Goal: Information Seeking & Learning: Check status

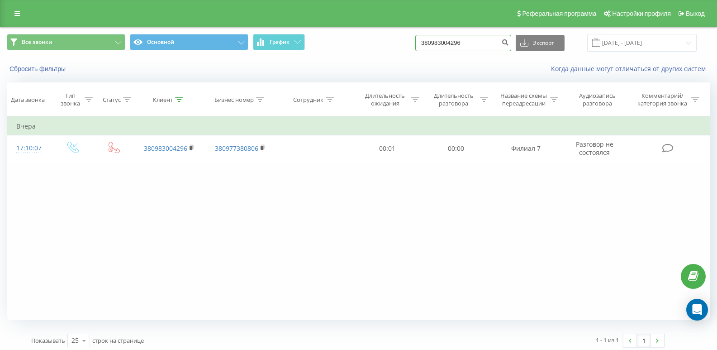
click at [476, 43] on input "380983004296" at bounding box center [463, 43] width 96 height 16
type input "3"
paste input "380991364684"
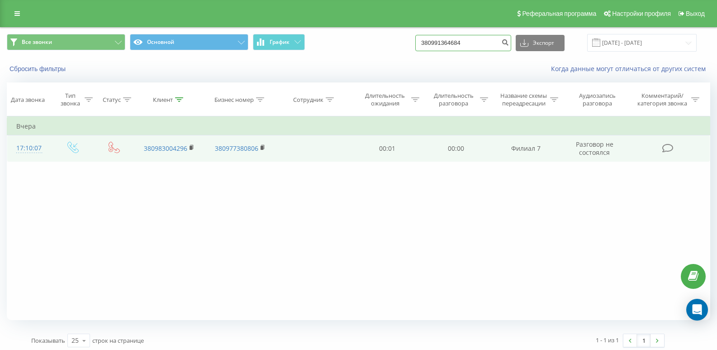
type input "380991364684"
